Goal: Transaction & Acquisition: Subscribe to service/newsletter

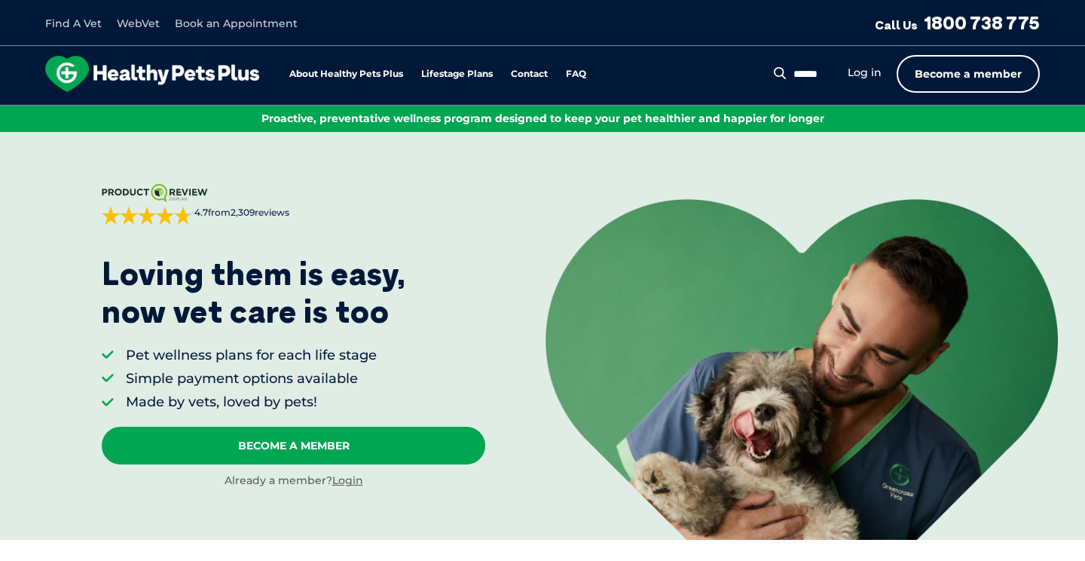
click at [980, 69] on link "Become a member" at bounding box center [968, 74] width 143 height 38
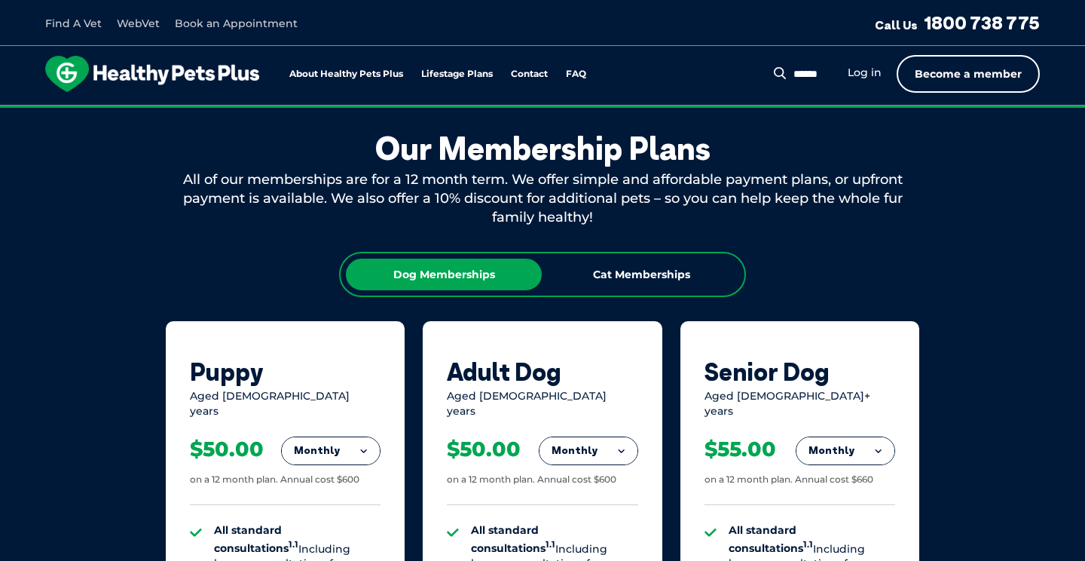
scroll to position [815, 0]
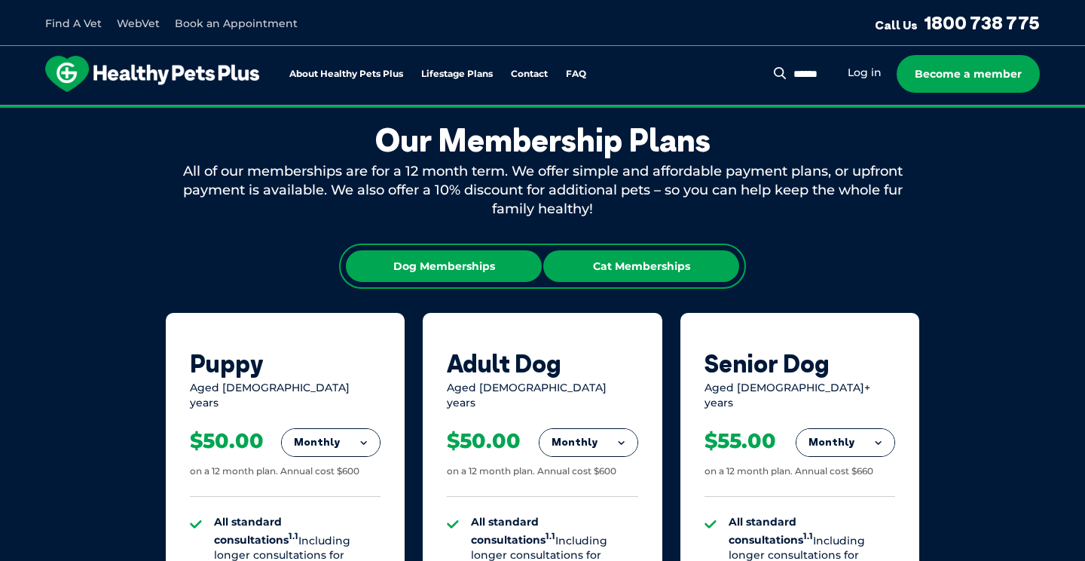
click at [662, 281] on div "Cat Memberships" at bounding box center [641, 266] width 196 height 32
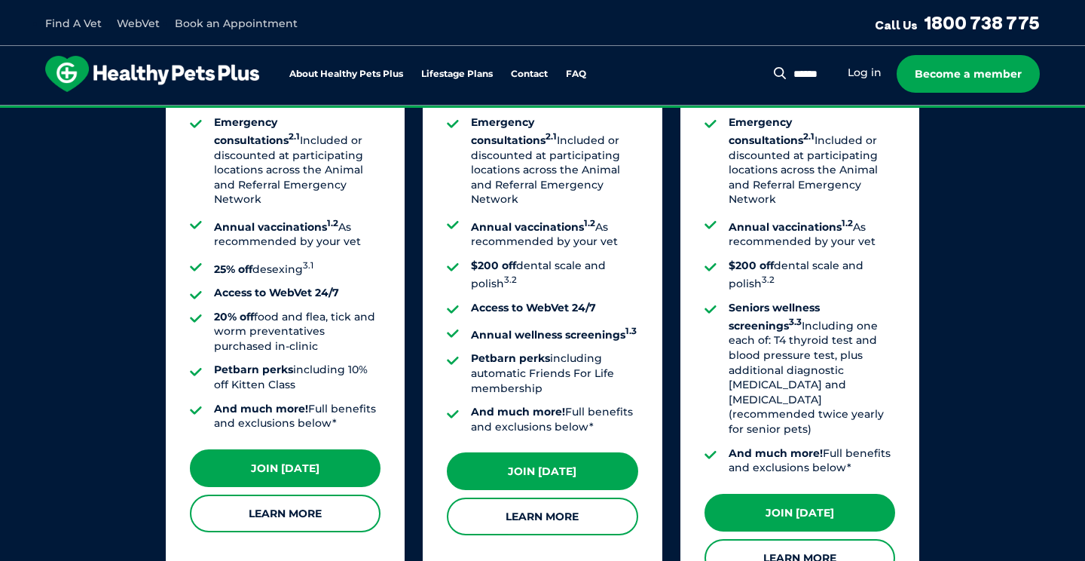
scroll to position [1321, 0]
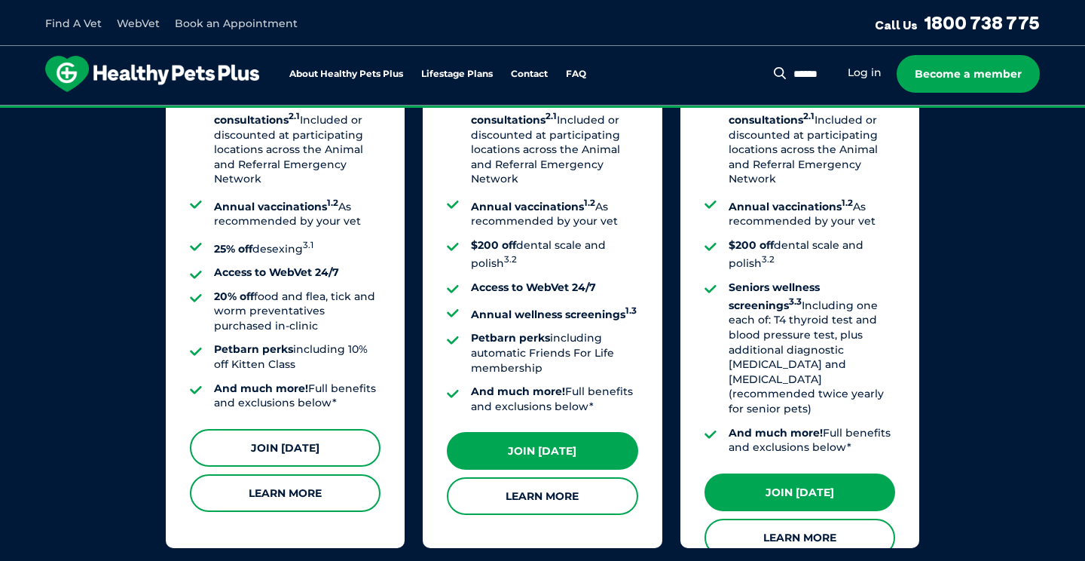
click at [325, 435] on link "Join [DATE]" at bounding box center [285, 448] width 191 height 38
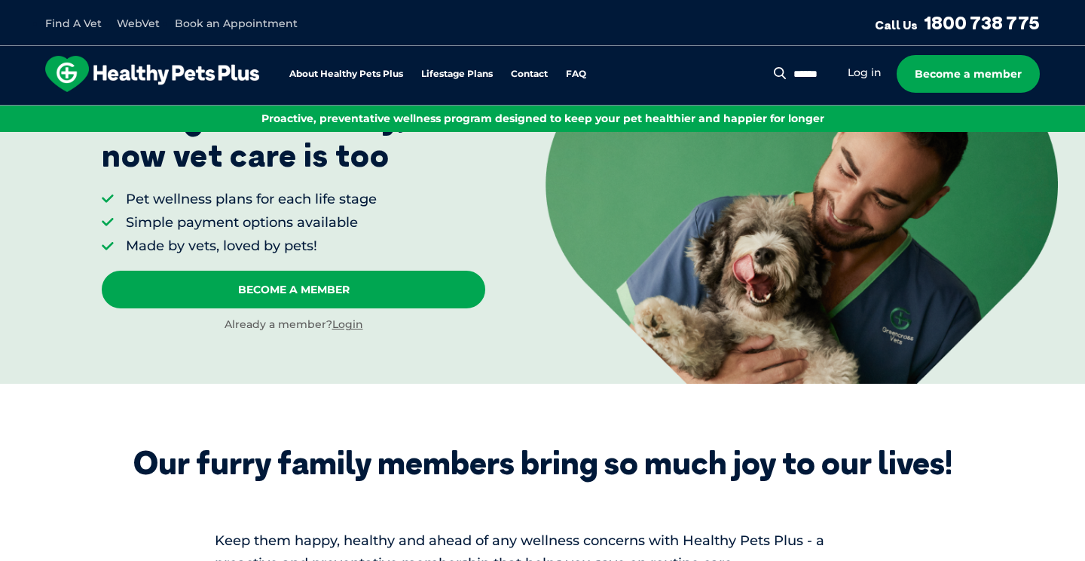
scroll to position [132, 0]
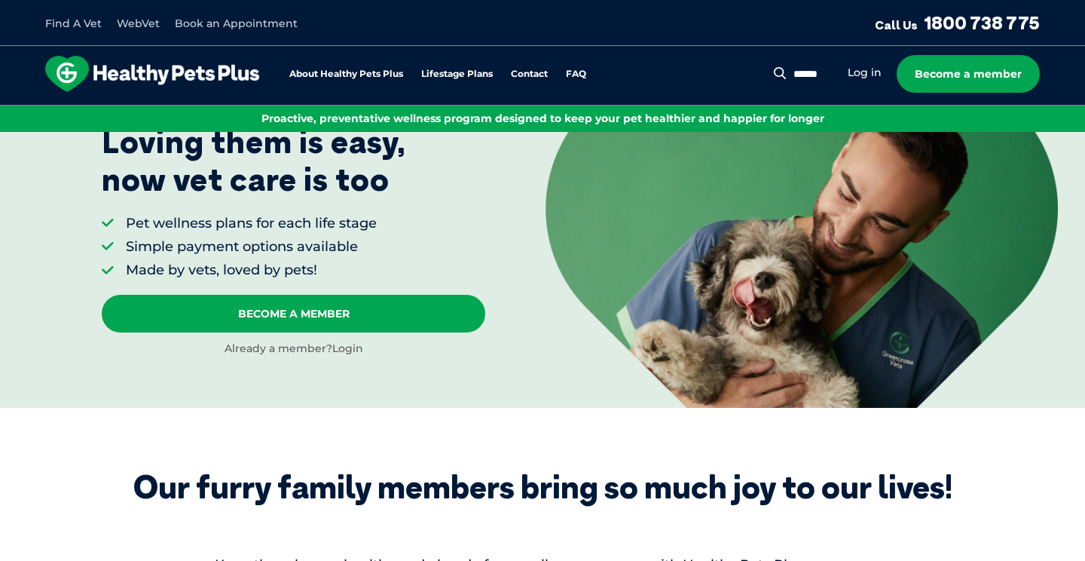
click at [344, 350] on link "Login" at bounding box center [347, 348] width 31 height 14
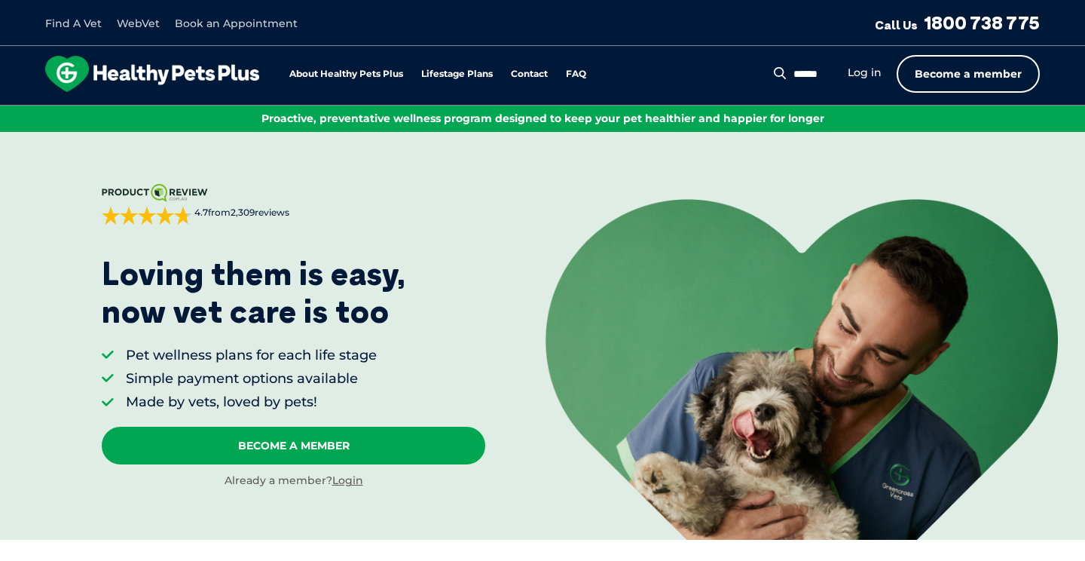
click at [959, 68] on link "Become a member" at bounding box center [968, 74] width 143 height 38
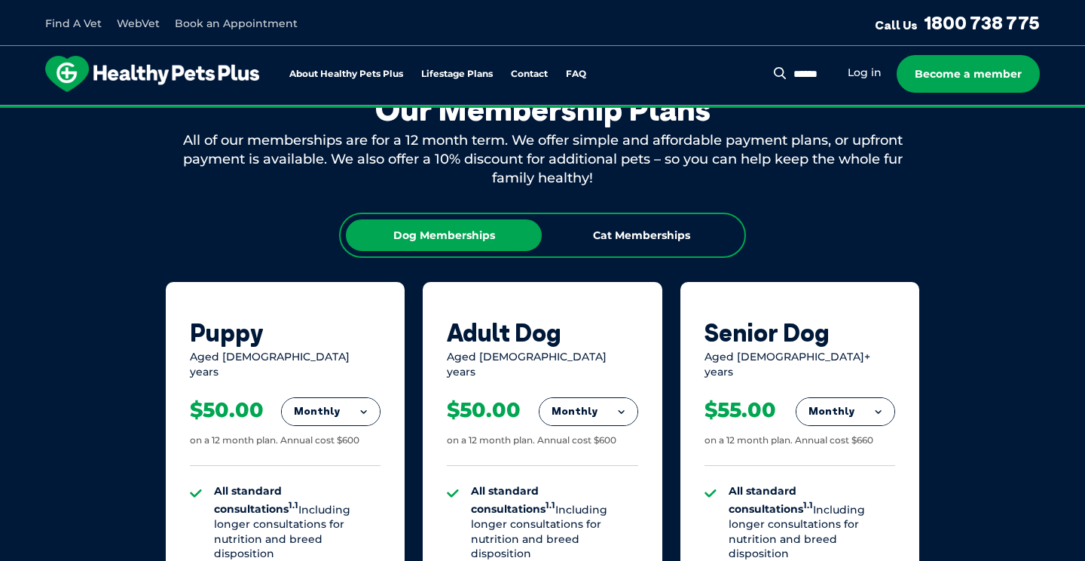
scroll to position [850, 0]
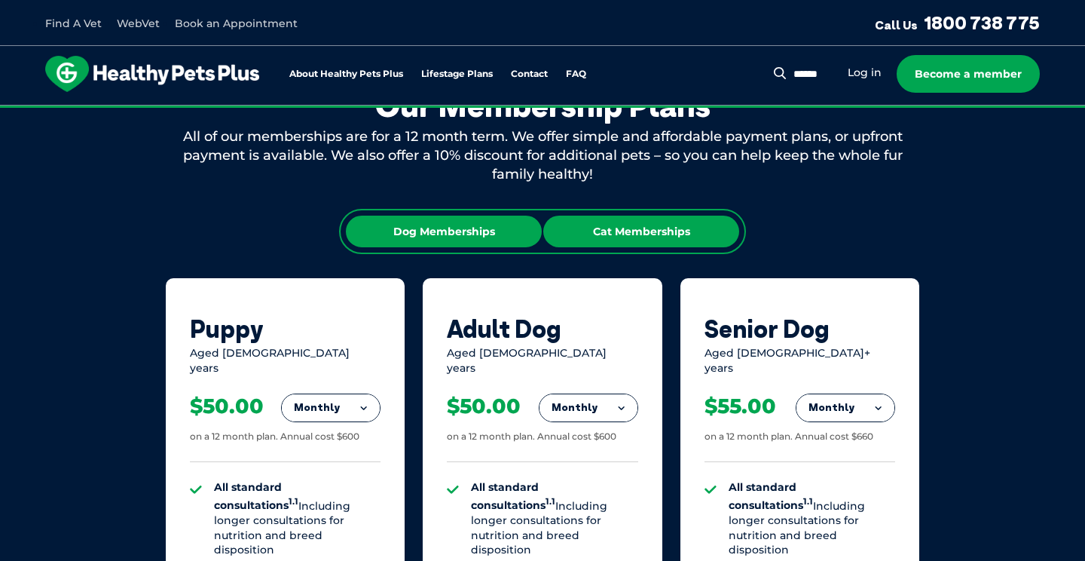
click at [646, 237] on div "Cat Memberships" at bounding box center [641, 231] width 196 height 32
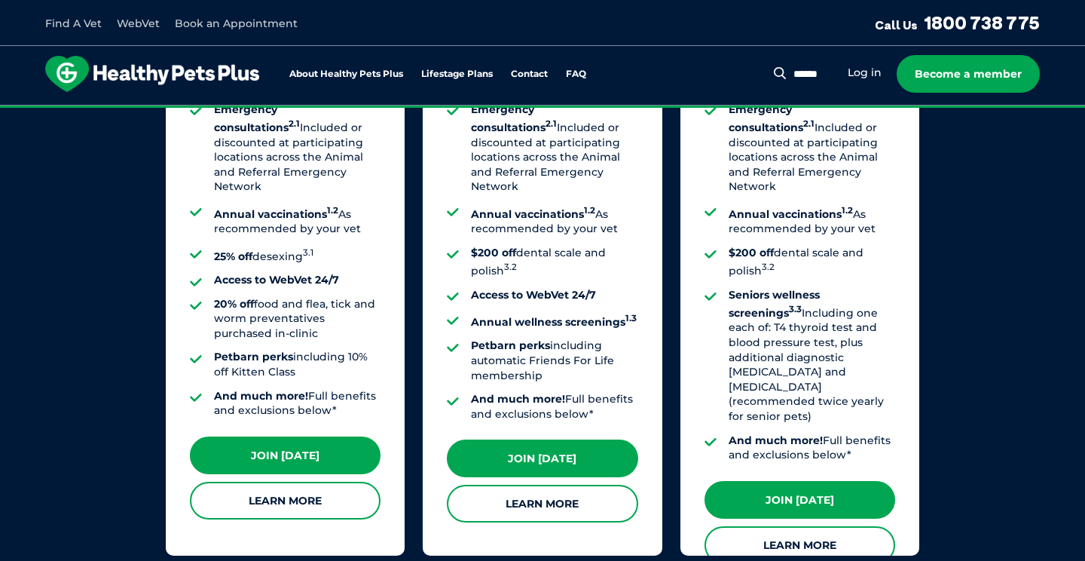
scroll to position [1321, 0]
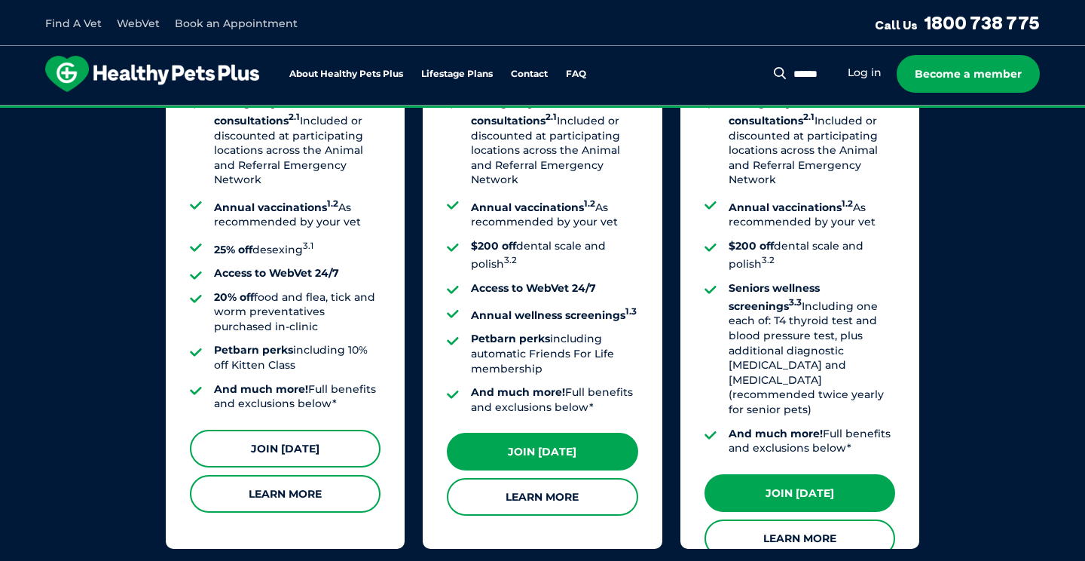
click at [317, 429] on link "Join [DATE]" at bounding box center [285, 448] width 191 height 38
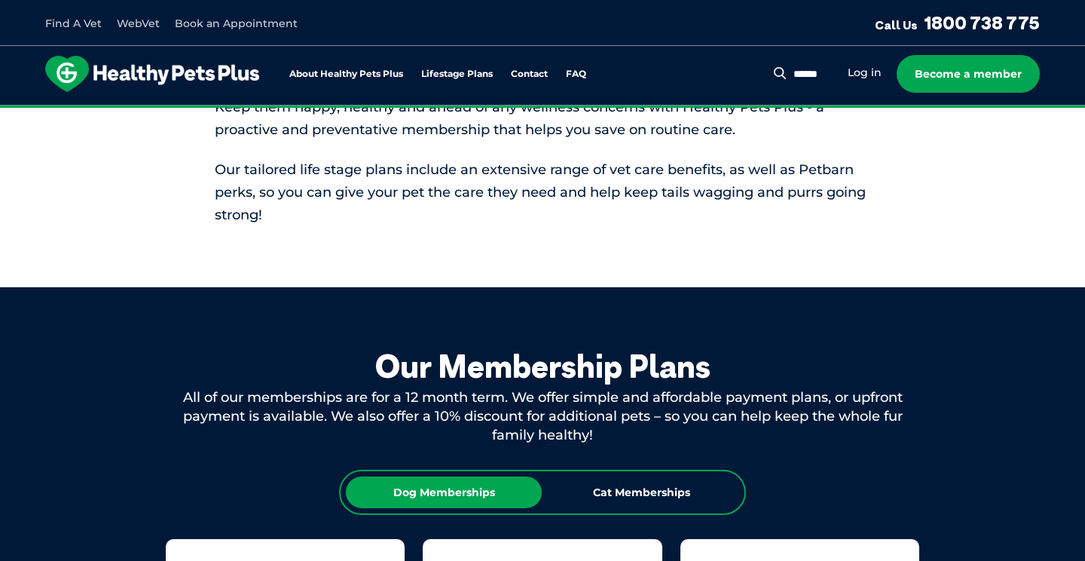
scroll to position [590, 0]
